Goal: Information Seeking & Learning: Check status

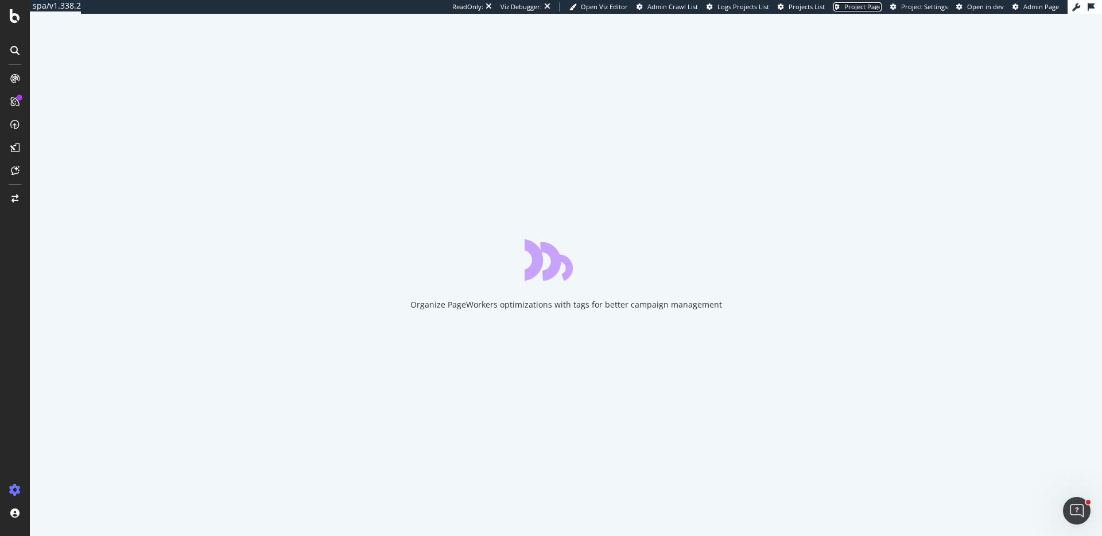
click at [861, 7] on span "Project Page" at bounding box center [862, 6] width 37 height 9
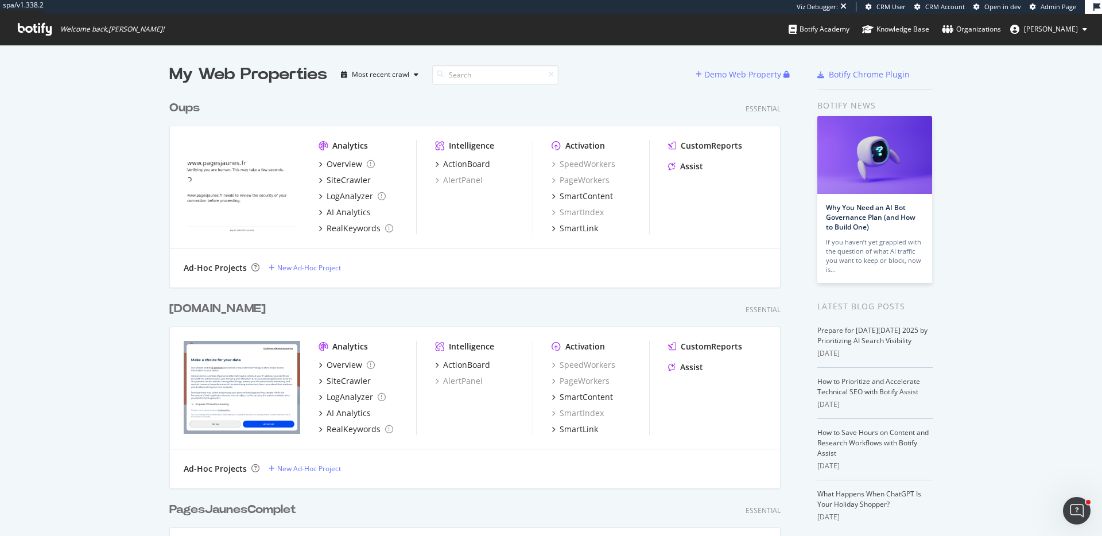
click at [185, 104] on div "Oups" at bounding box center [184, 108] width 30 height 17
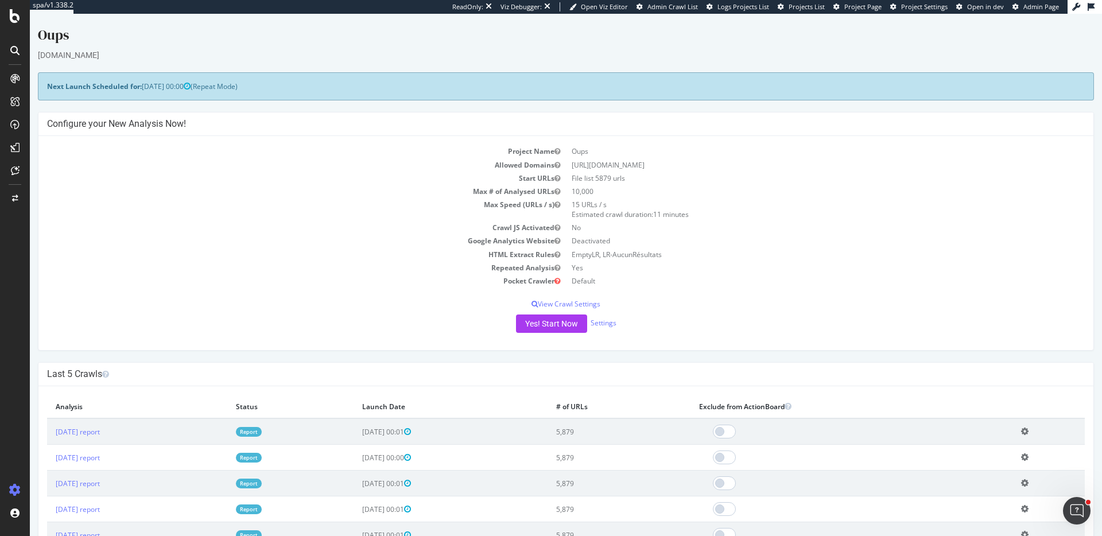
click at [875, 8] on span "Project Page" at bounding box center [862, 6] width 37 height 9
click at [699, 238] on td "Deactivated" at bounding box center [825, 240] width 519 height 13
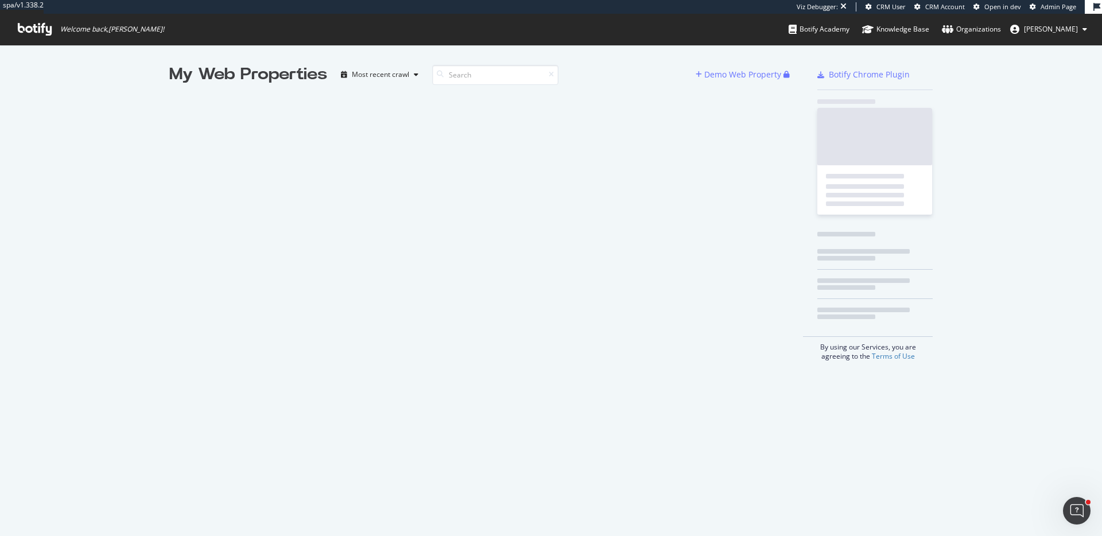
scroll to position [536, 1102]
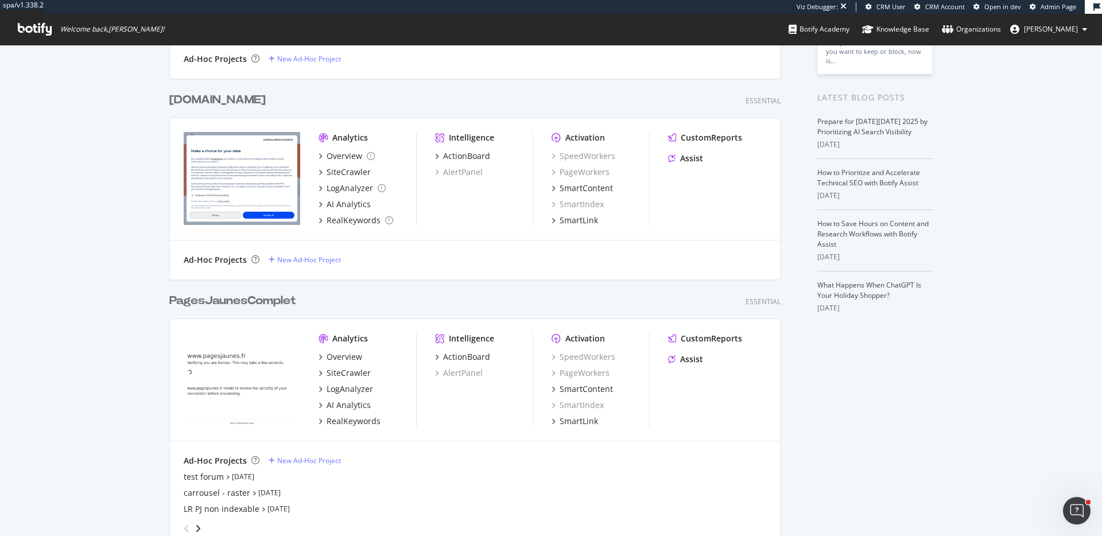
scroll to position [536, 1102]
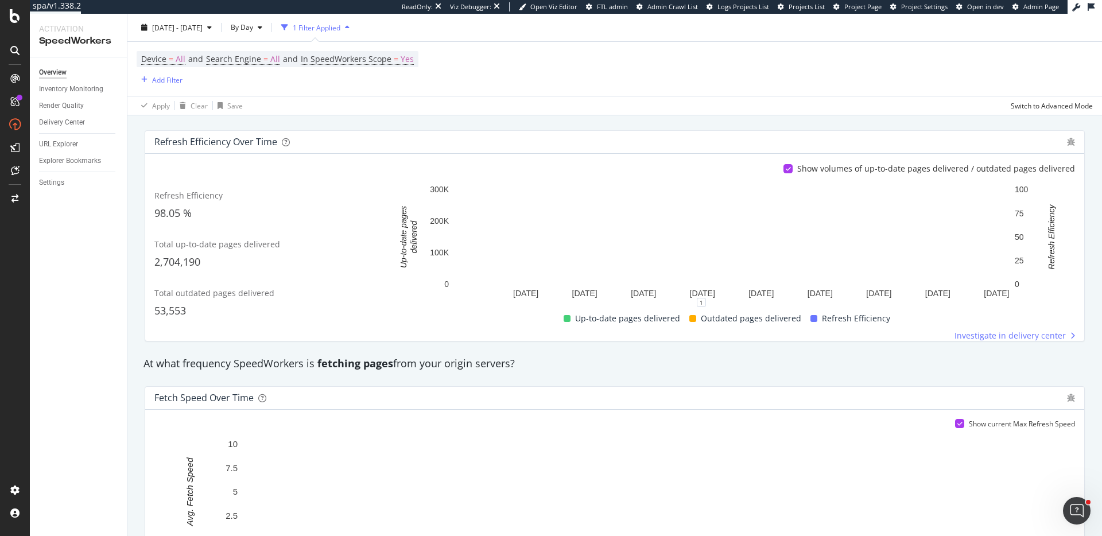
scroll to position [447, 0]
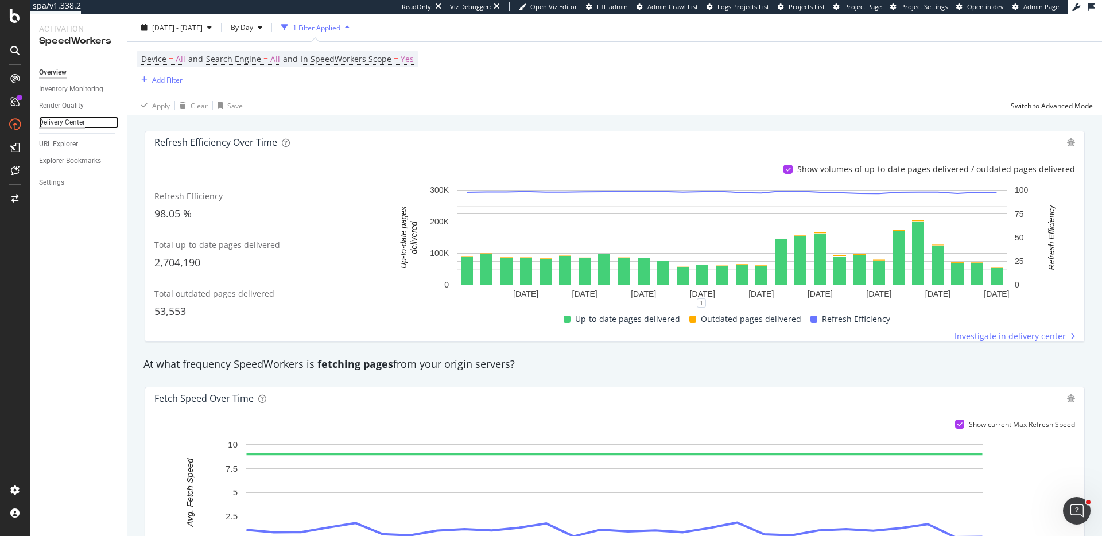
click at [61, 124] on div "Delivery Center" at bounding box center [62, 123] width 46 height 12
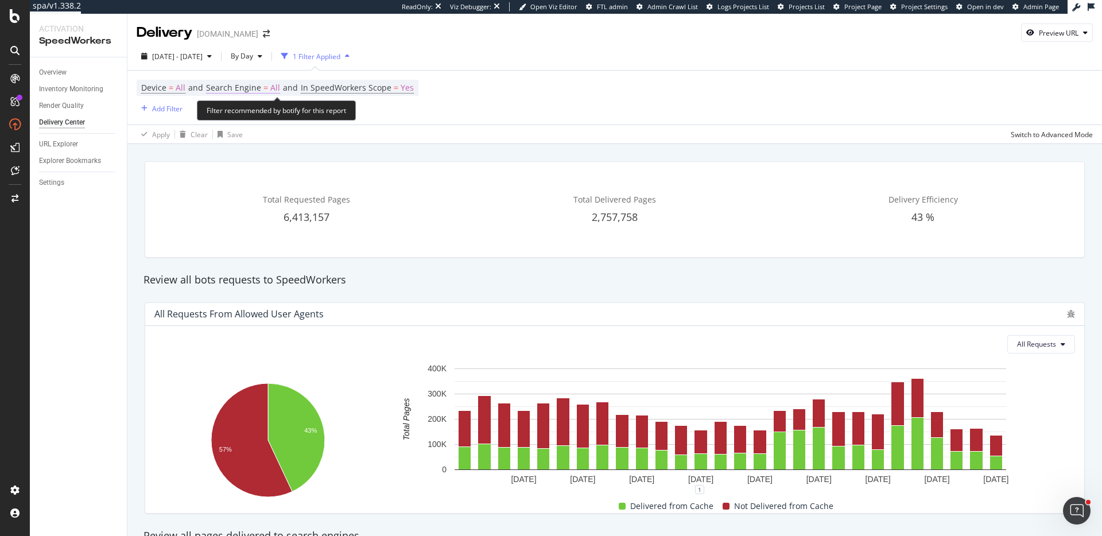
click at [258, 84] on span "Search Engine" at bounding box center [233, 87] width 55 height 11
click at [273, 115] on span "All Search Engines" at bounding box center [248, 115] width 59 height 10
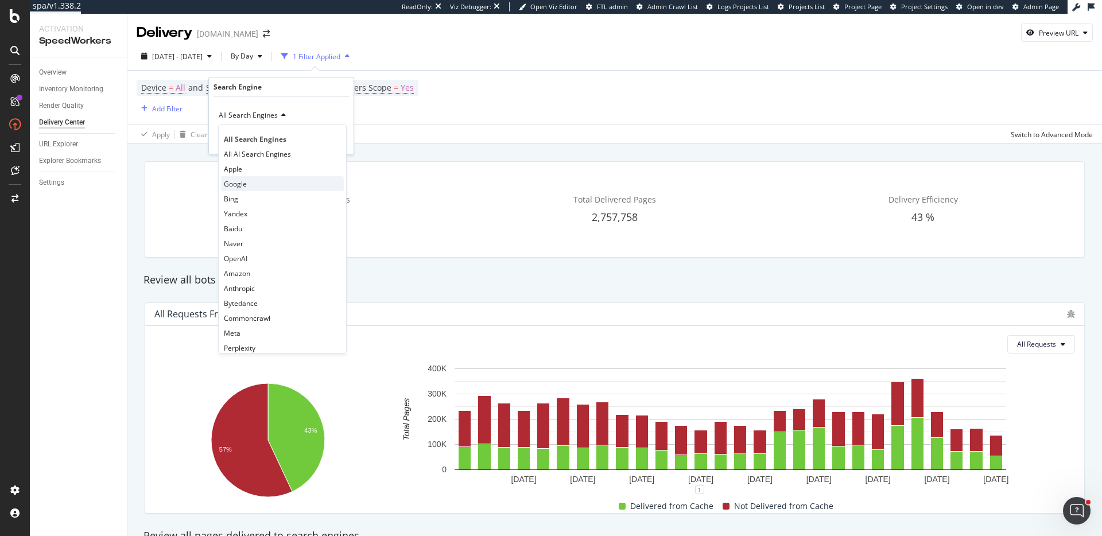
click at [246, 177] on div "Google" at bounding box center [282, 183] width 123 height 15
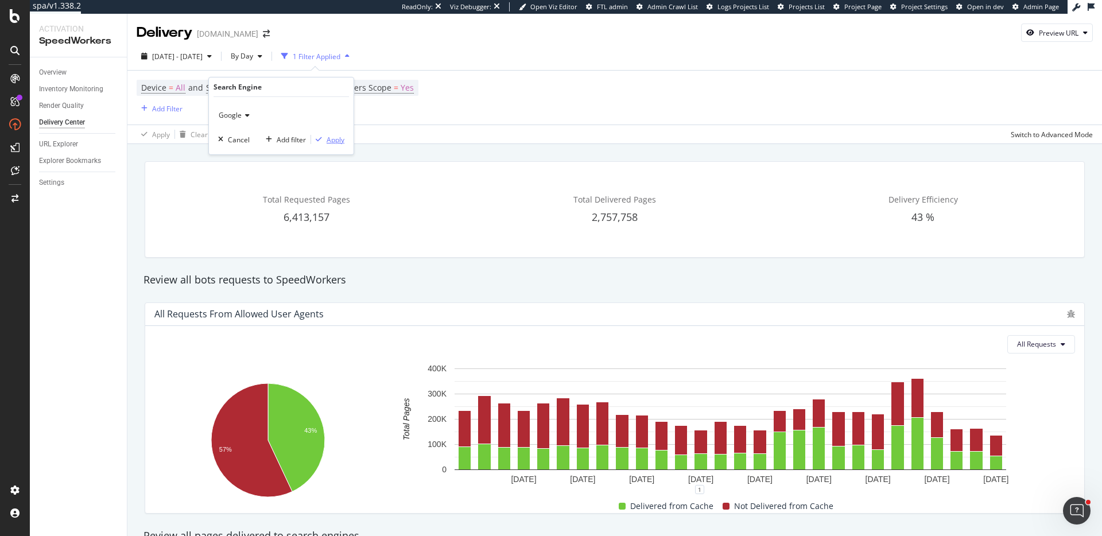
click at [340, 144] on div "Apply" at bounding box center [336, 140] width 18 height 10
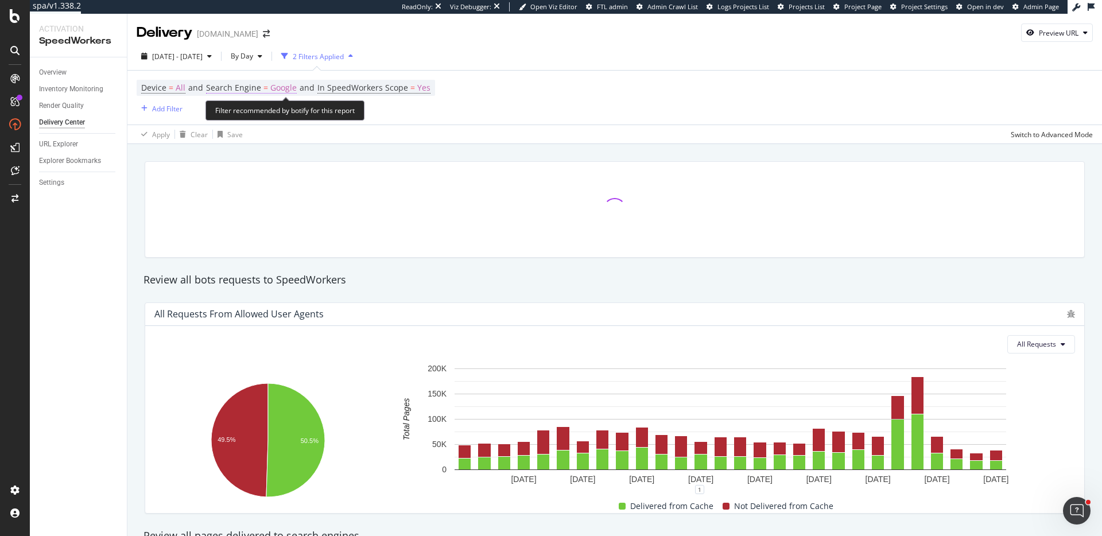
click at [279, 88] on span "Google" at bounding box center [283, 88] width 26 height 16
click at [239, 119] on span "Google" at bounding box center [230, 115] width 23 height 10
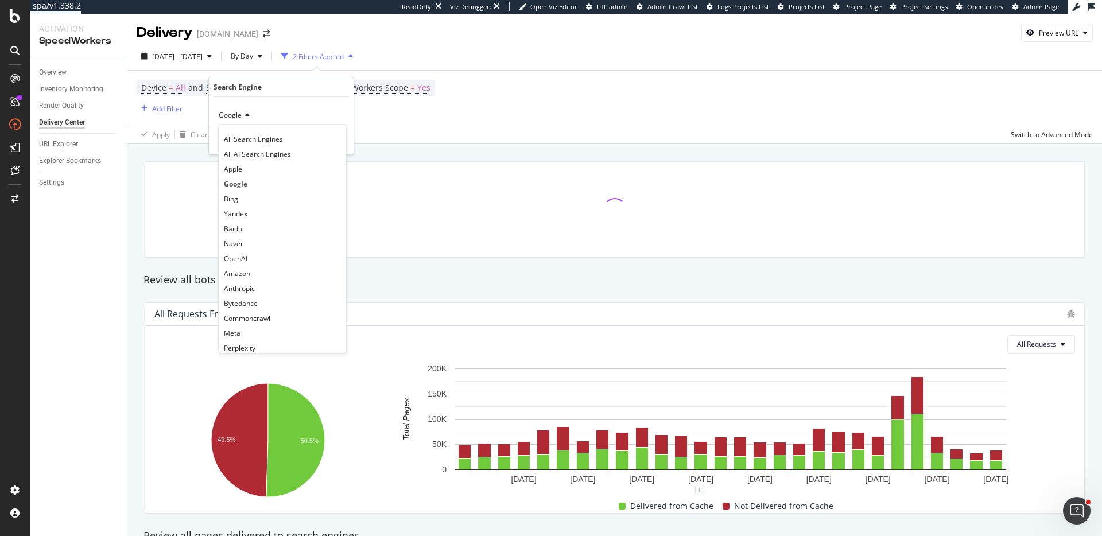
click at [274, 193] on div "Bing" at bounding box center [282, 198] width 123 height 15
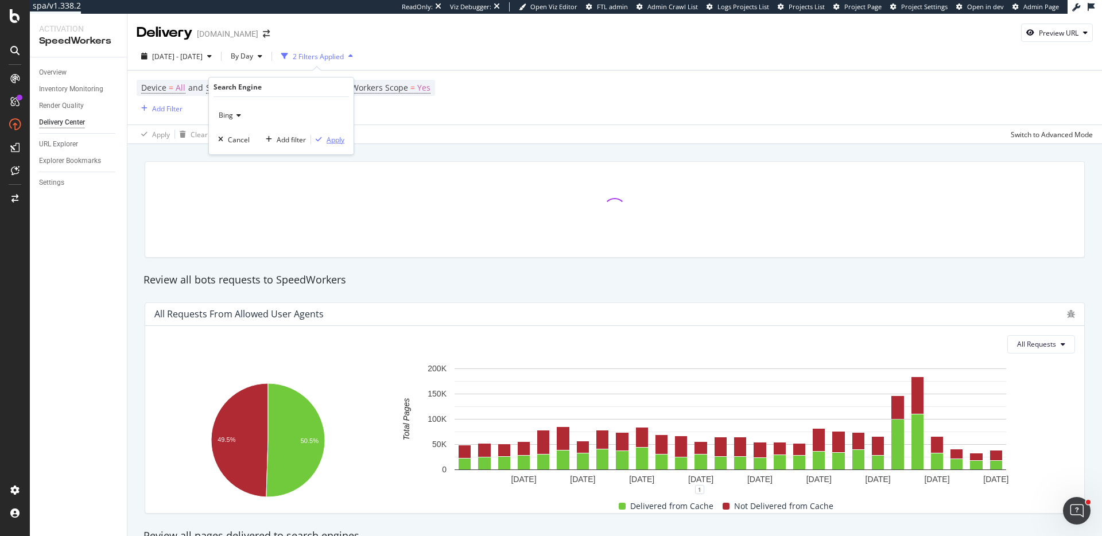
click at [332, 139] on div "Apply" at bounding box center [336, 140] width 18 height 10
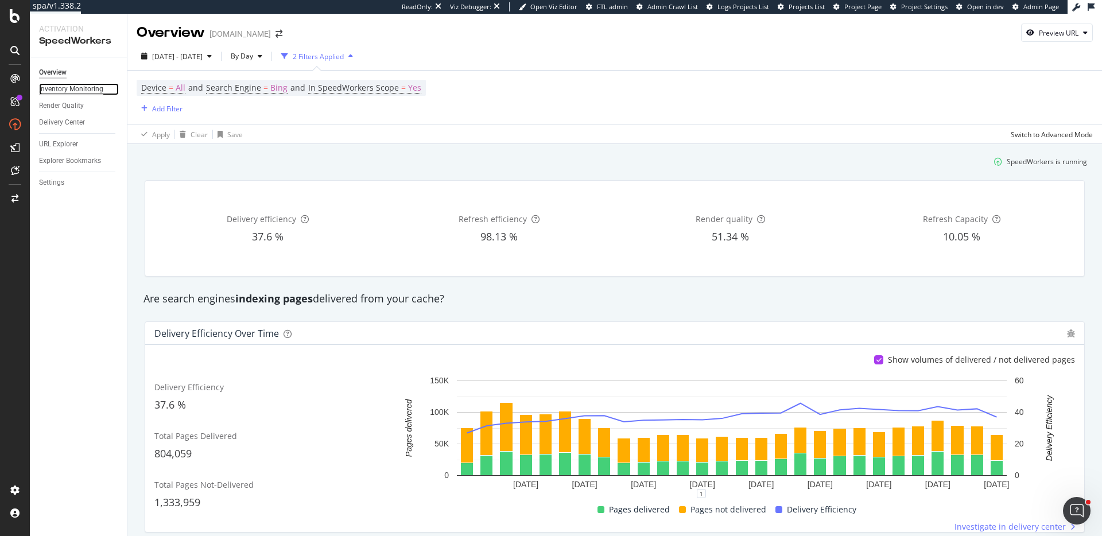
click at [76, 84] on div "Inventory Monitoring" at bounding box center [71, 89] width 64 height 12
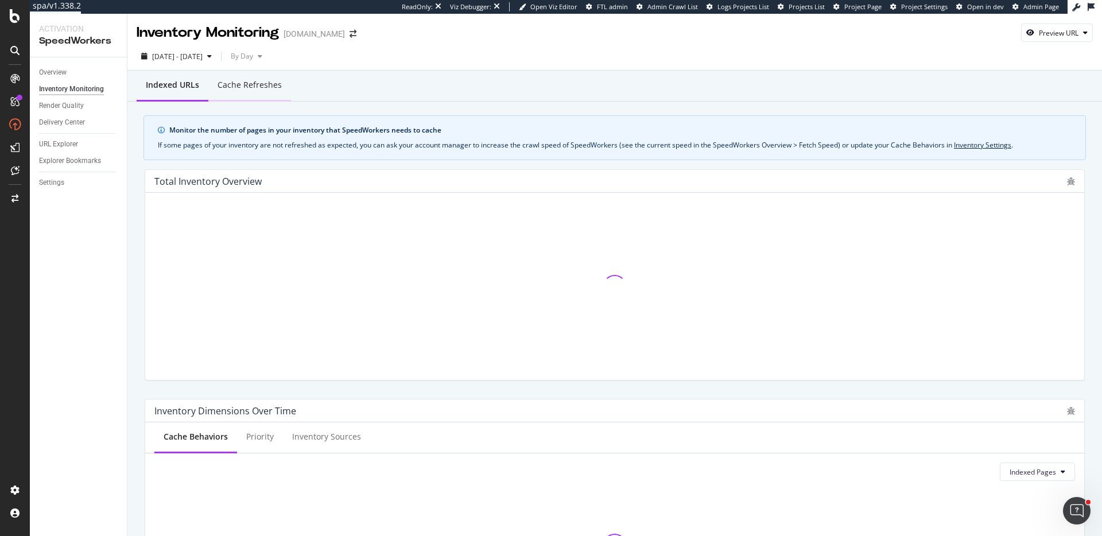
click at [247, 86] on div "Cache refreshes" at bounding box center [250, 84] width 64 height 11
